Goal: Task Accomplishment & Management: Manage account settings

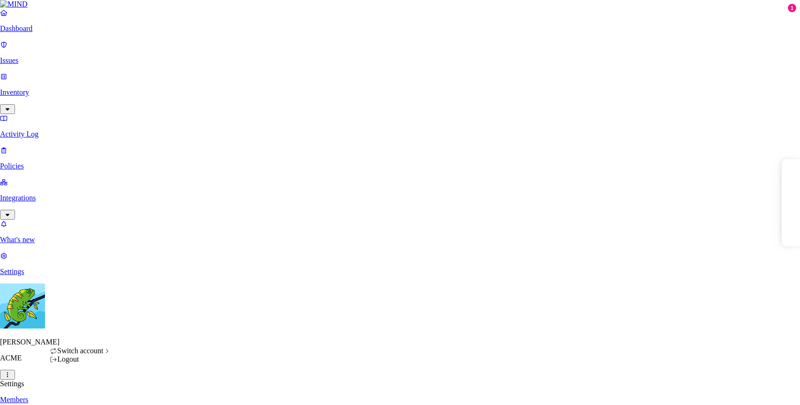
click at [103, 354] on span "Switch account" at bounding box center [80, 351] width 46 height 8
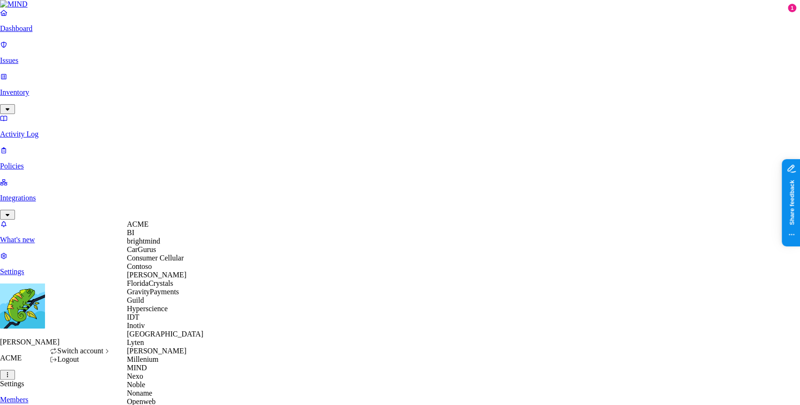
scroll to position [147, 0]
click at [165, 372] on div "MIND" at bounding box center [172, 367] width 91 height 8
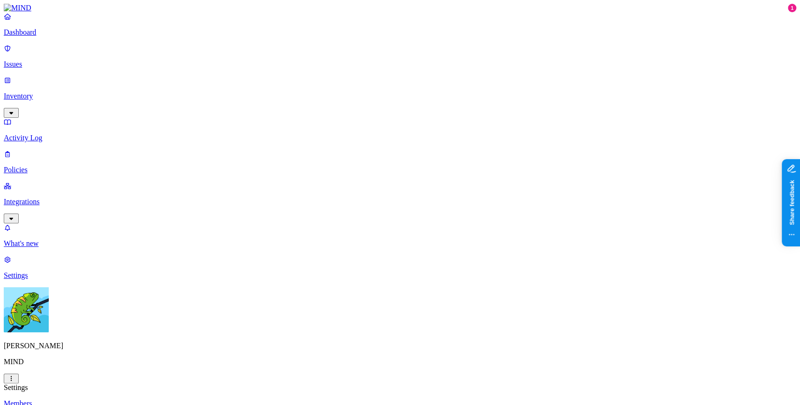
click at [62, 197] on p "Integrations" at bounding box center [400, 201] width 793 height 8
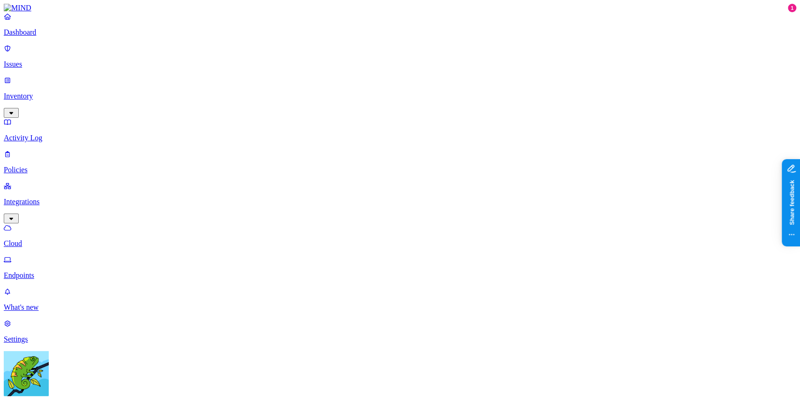
click at [62, 197] on p "Integrations" at bounding box center [400, 201] width 793 height 8
click at [63, 271] on p "Endpoints" at bounding box center [400, 275] width 793 height 8
